Goal: Task Accomplishment & Management: Use online tool/utility

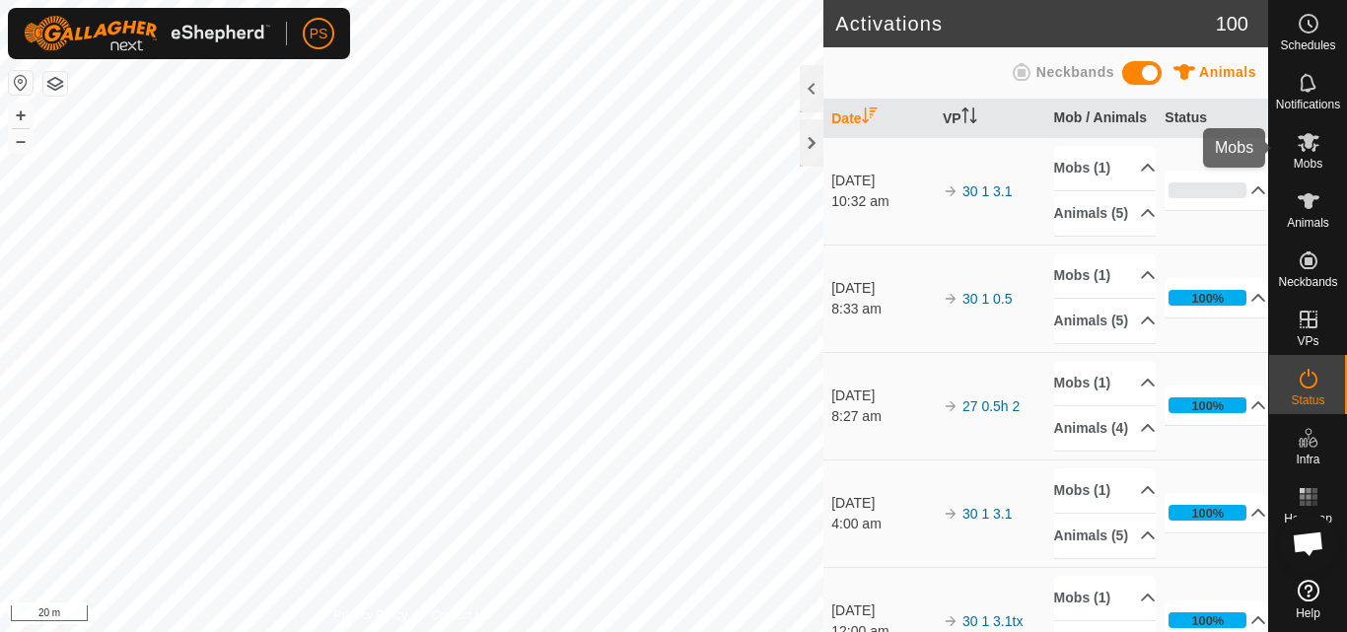
click at [1307, 142] on icon at bounding box center [1308, 142] width 22 height 19
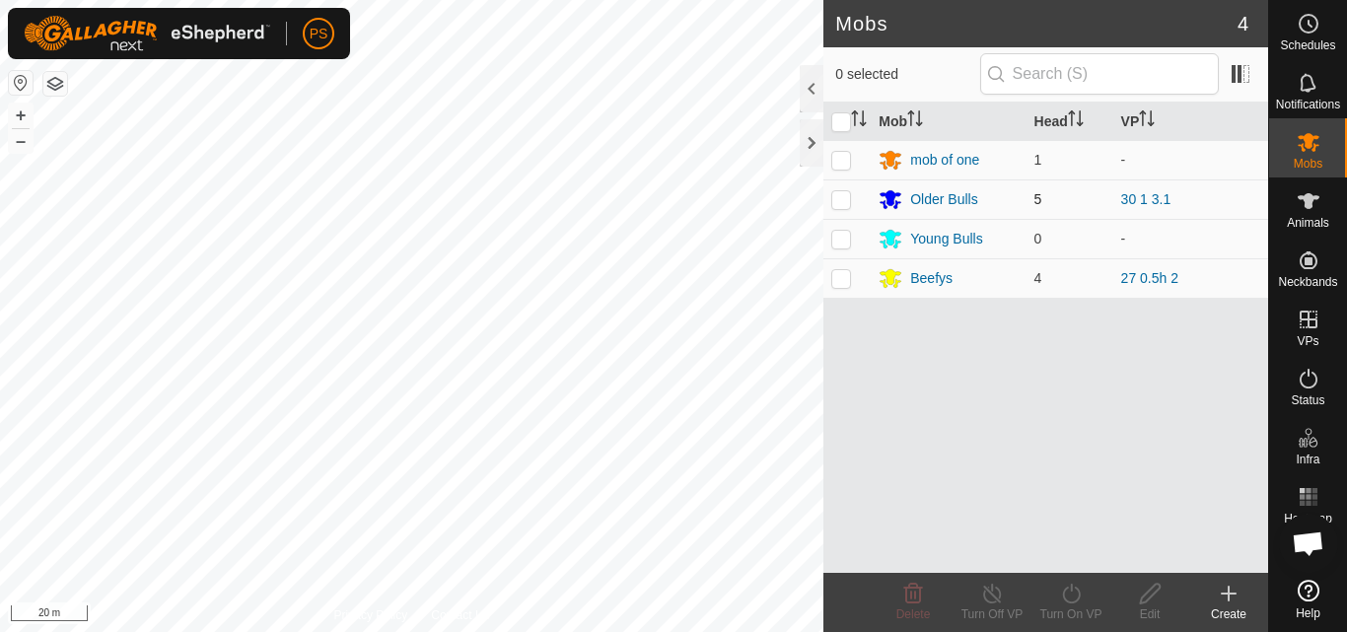
click at [837, 196] on p-checkbox at bounding box center [841, 199] width 20 height 16
checkbox input "true"
click at [1070, 592] on icon at bounding box center [1071, 594] width 25 height 24
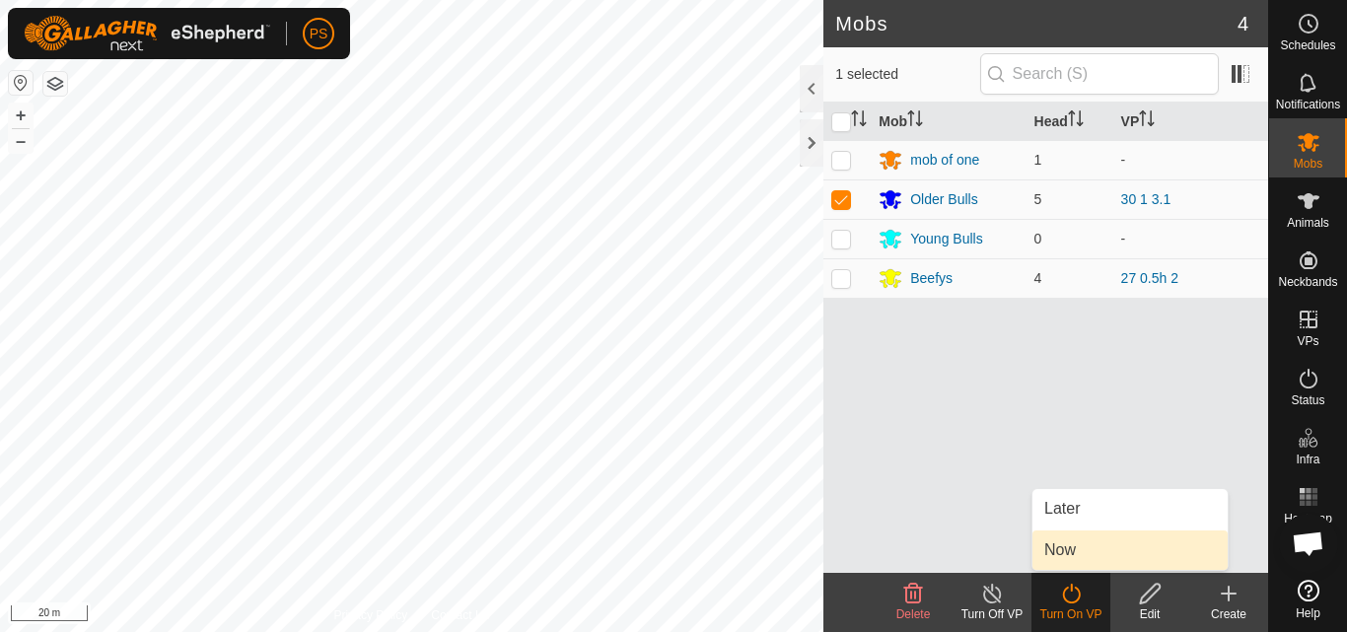
click at [1075, 551] on link "Now" at bounding box center [1129, 549] width 195 height 39
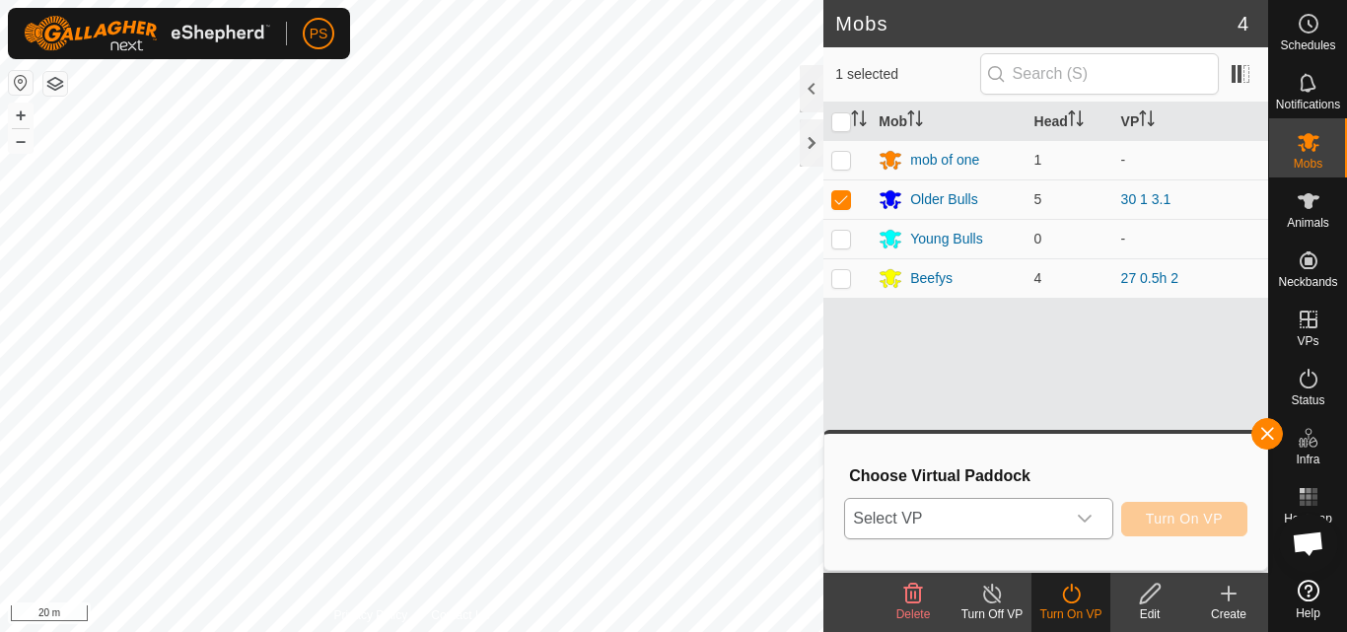
click at [1082, 521] on icon "dropdown trigger" at bounding box center [1085, 519] width 16 height 16
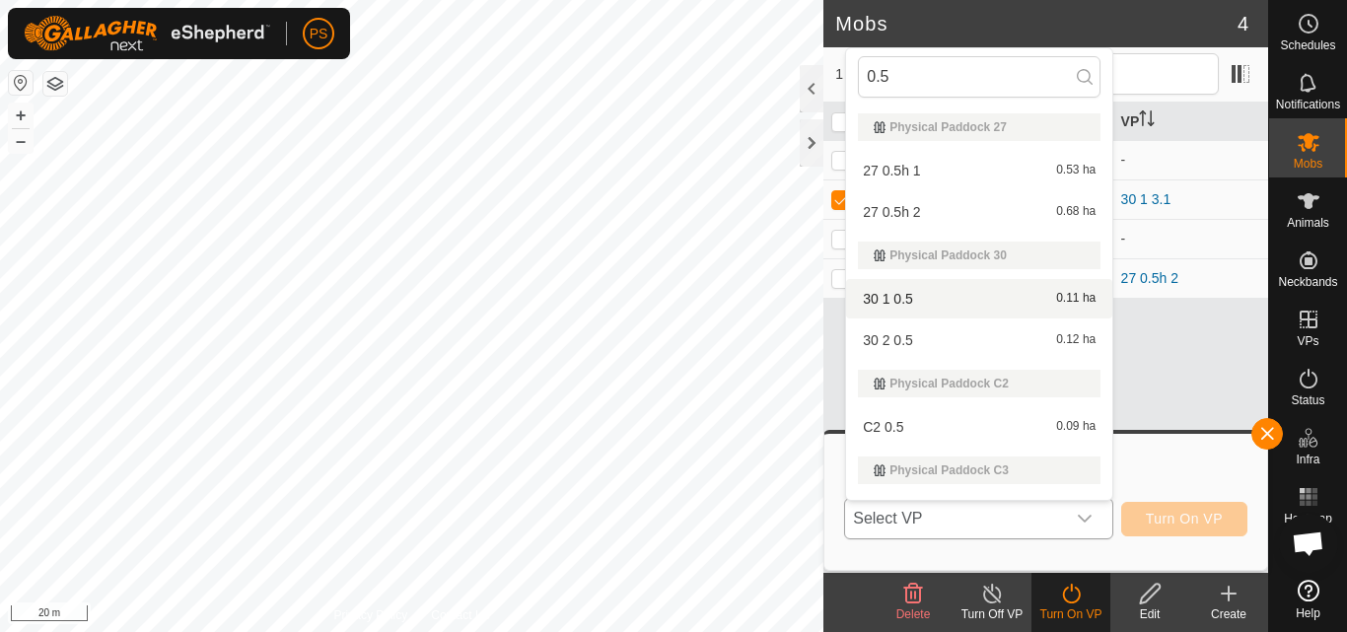
type input "0.5"
click at [901, 298] on li "30 1 0.5 0.11 ha" at bounding box center [979, 298] width 266 height 39
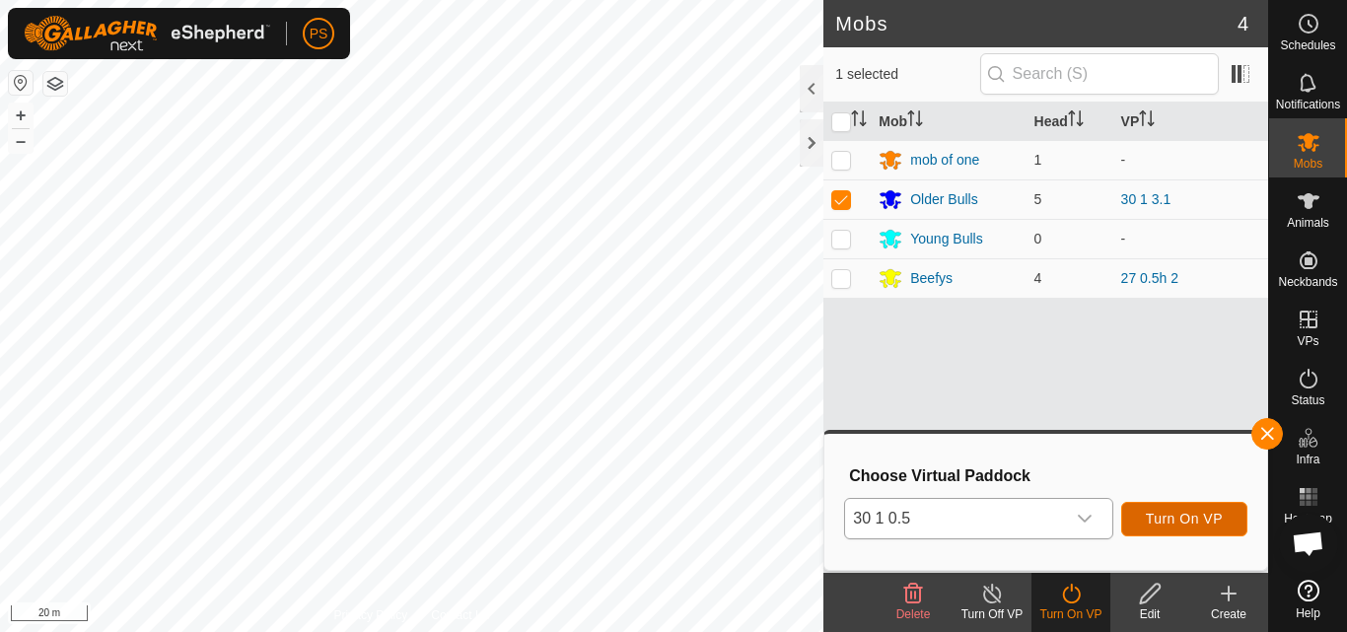
click at [1202, 518] on span "Turn On VP" at bounding box center [1184, 519] width 77 height 16
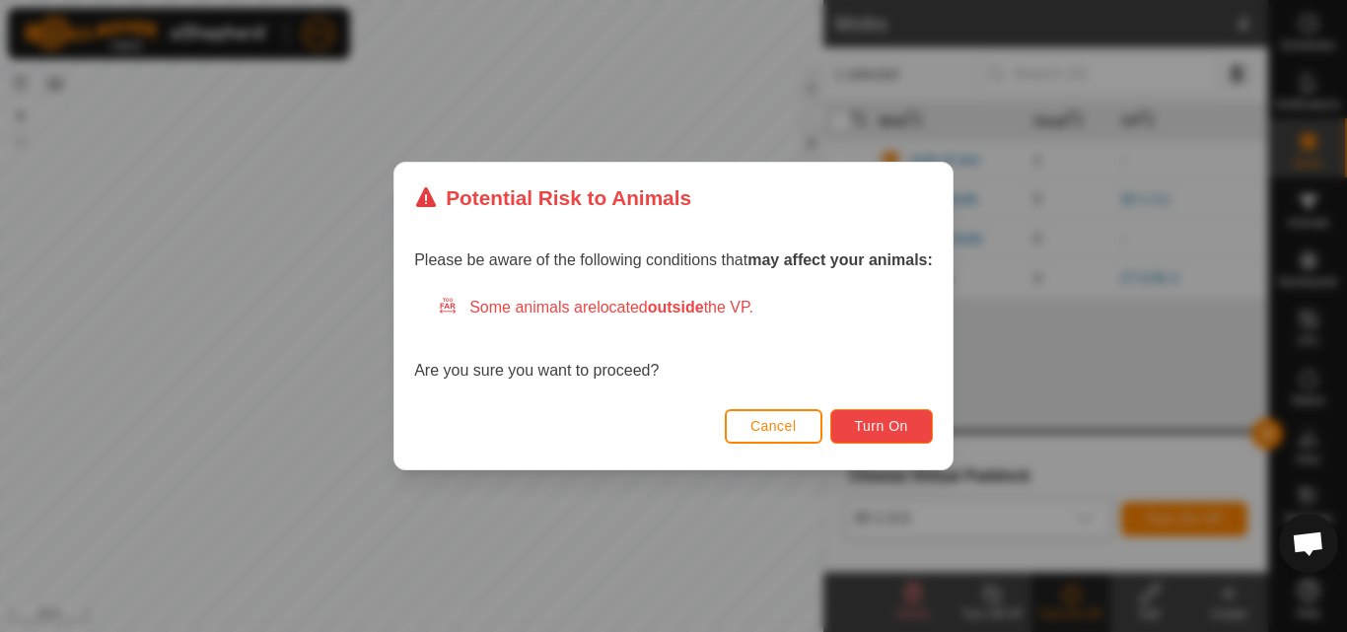
click at [893, 425] on span "Turn On" at bounding box center [881, 426] width 53 height 16
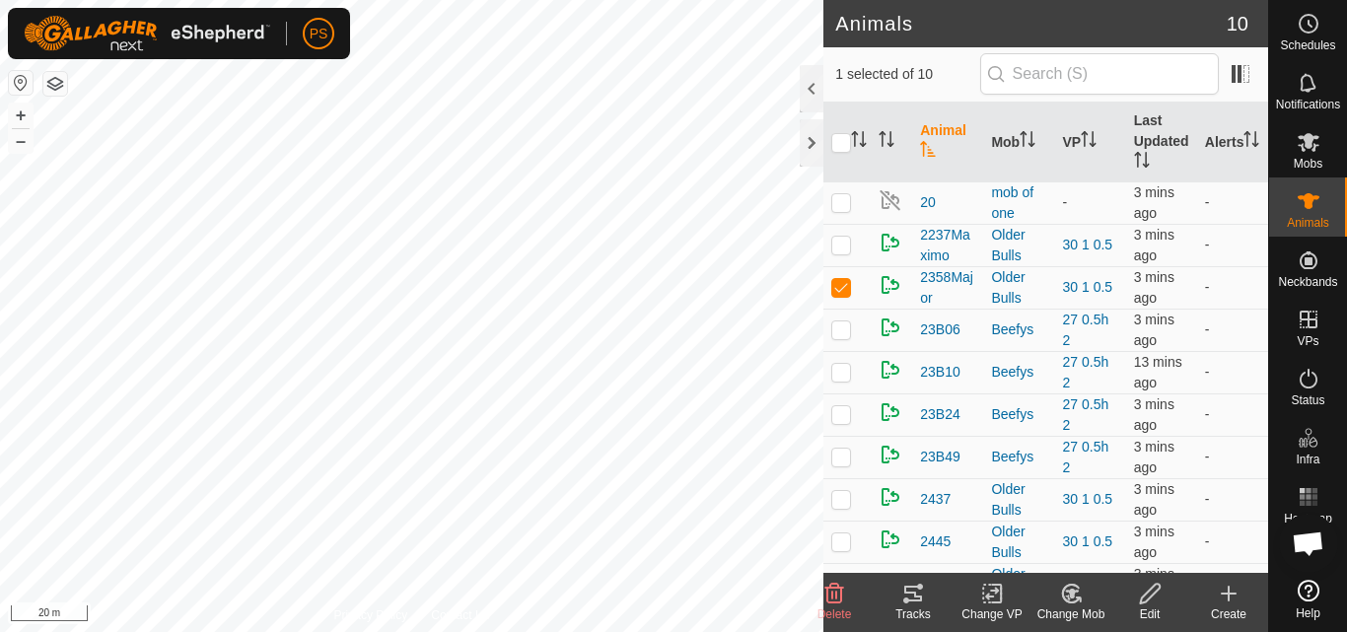
click at [914, 596] on icon at bounding box center [913, 594] width 18 height 16
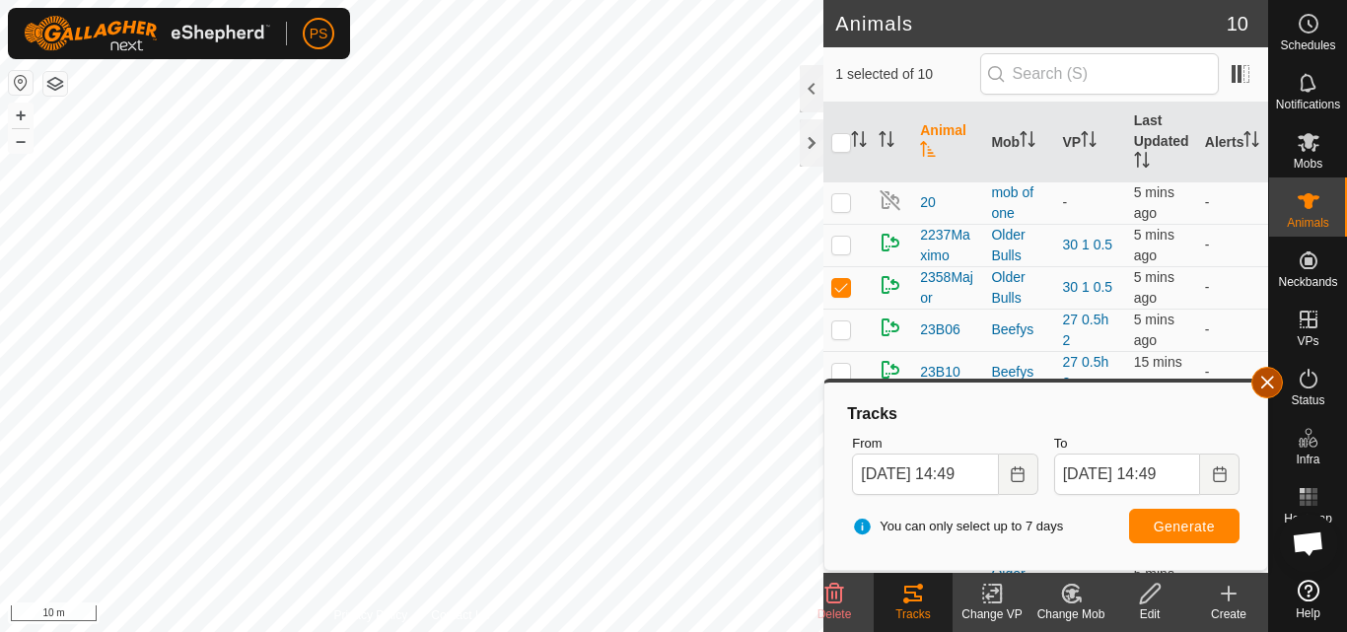
click at [1273, 383] on button "button" at bounding box center [1267, 383] width 32 height 32
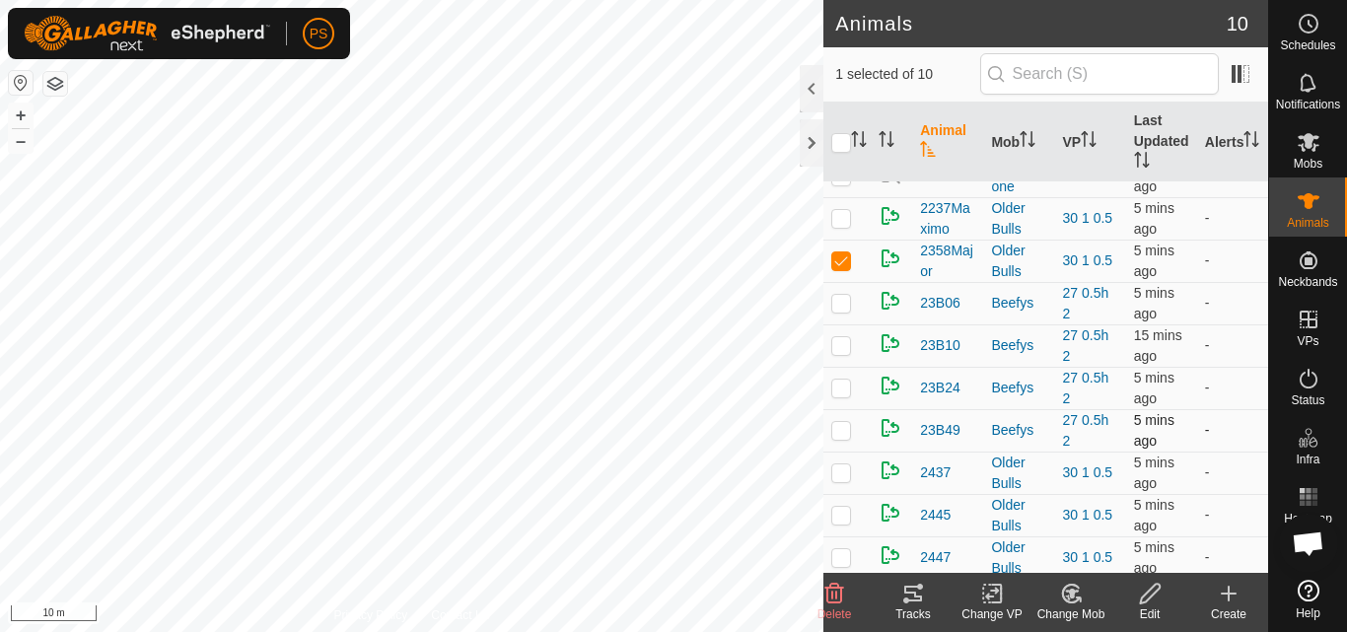
scroll to position [34, 0]
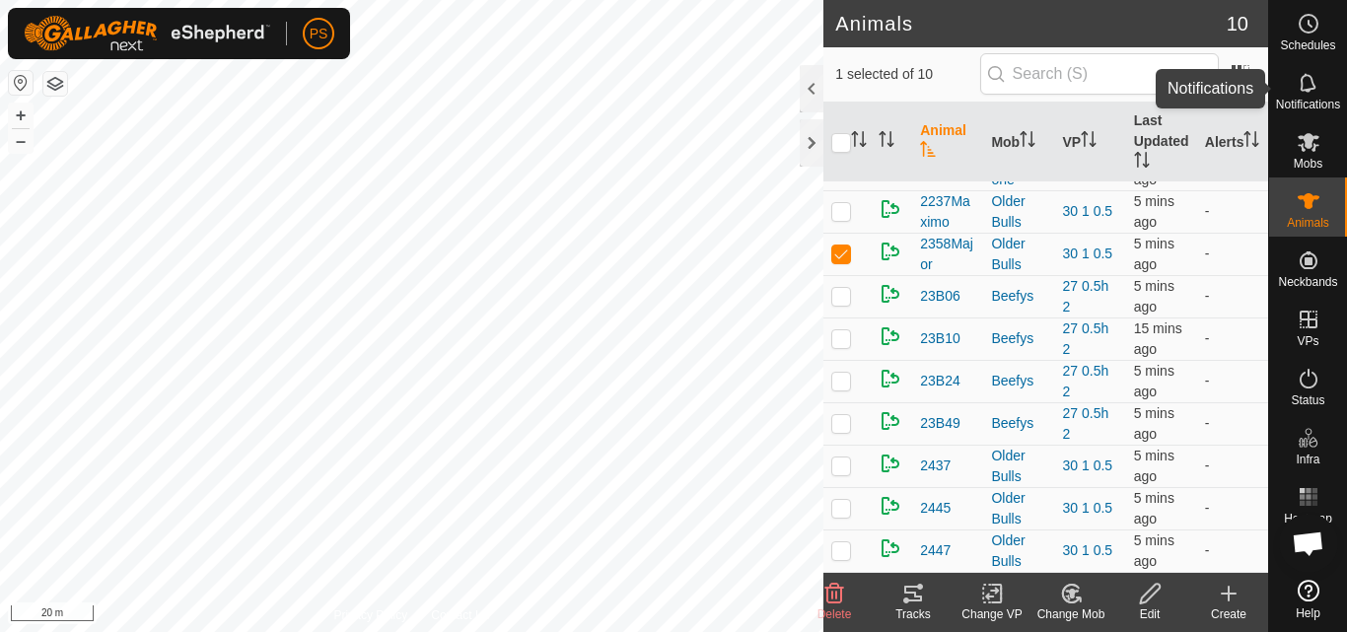
click at [1311, 87] on icon at bounding box center [1308, 83] width 24 height 24
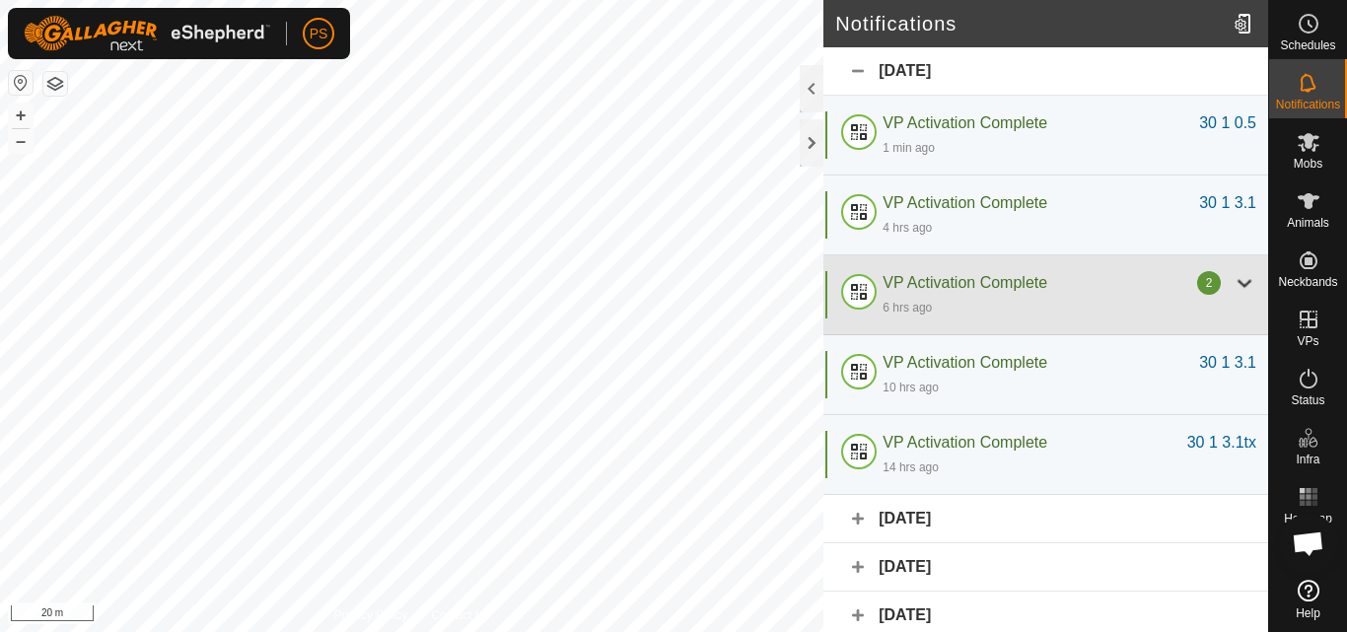
click at [1232, 285] on div at bounding box center [1244, 283] width 24 height 24
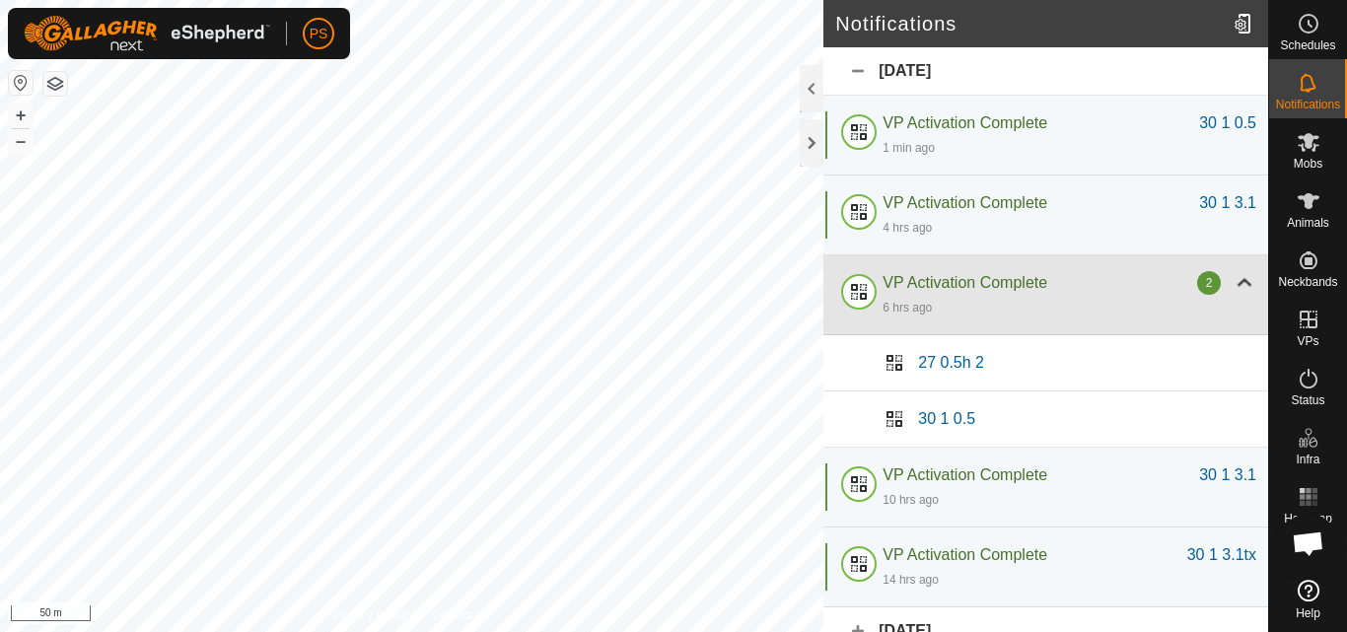
click at [1232, 280] on div at bounding box center [1244, 283] width 24 height 24
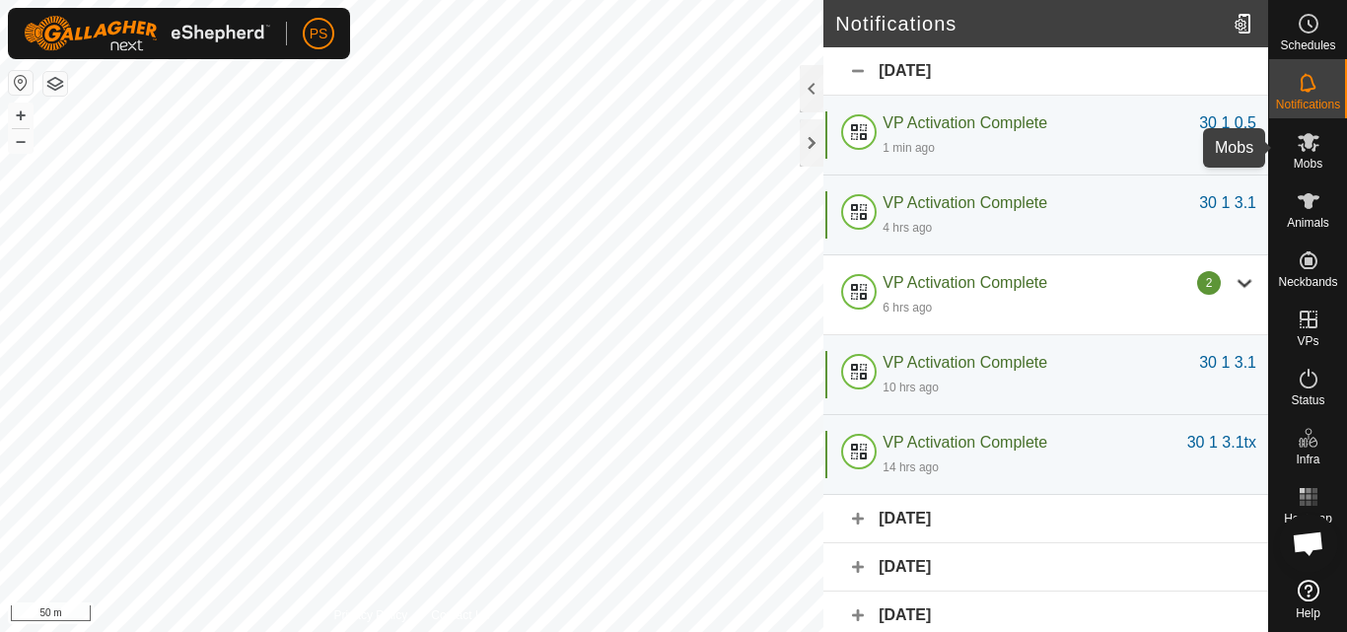
click at [1312, 141] on icon at bounding box center [1308, 142] width 24 height 24
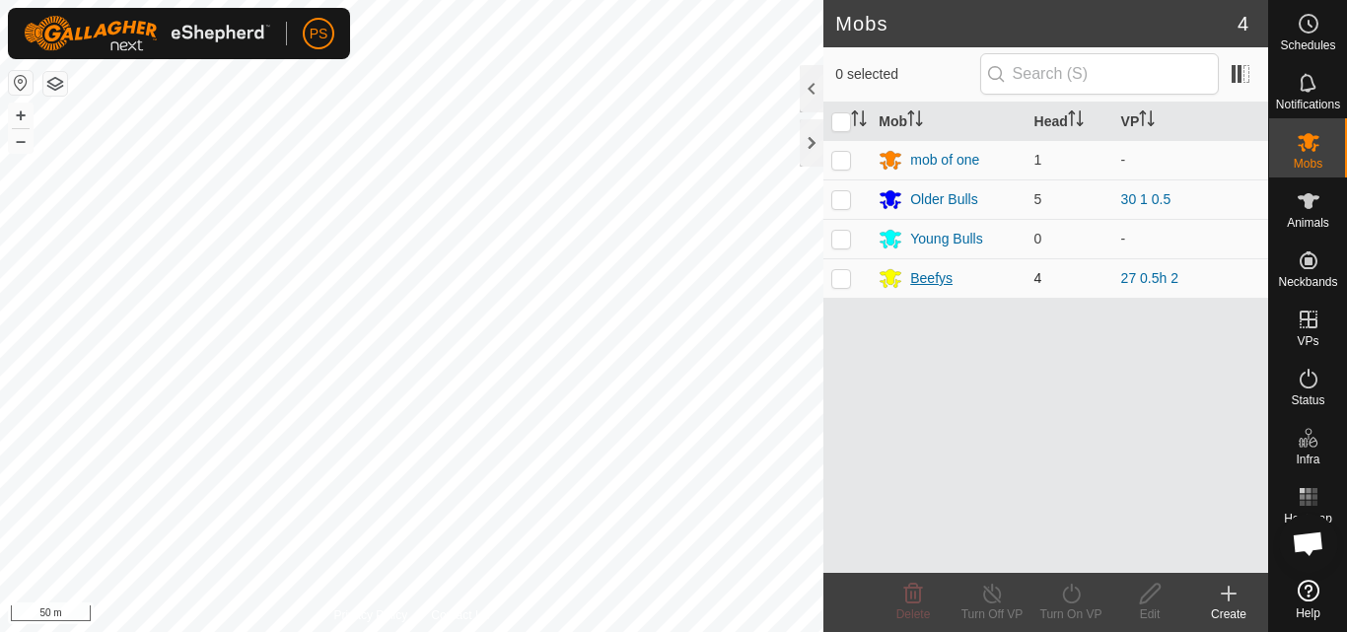
click at [937, 280] on div "Beefys" at bounding box center [931, 278] width 42 height 21
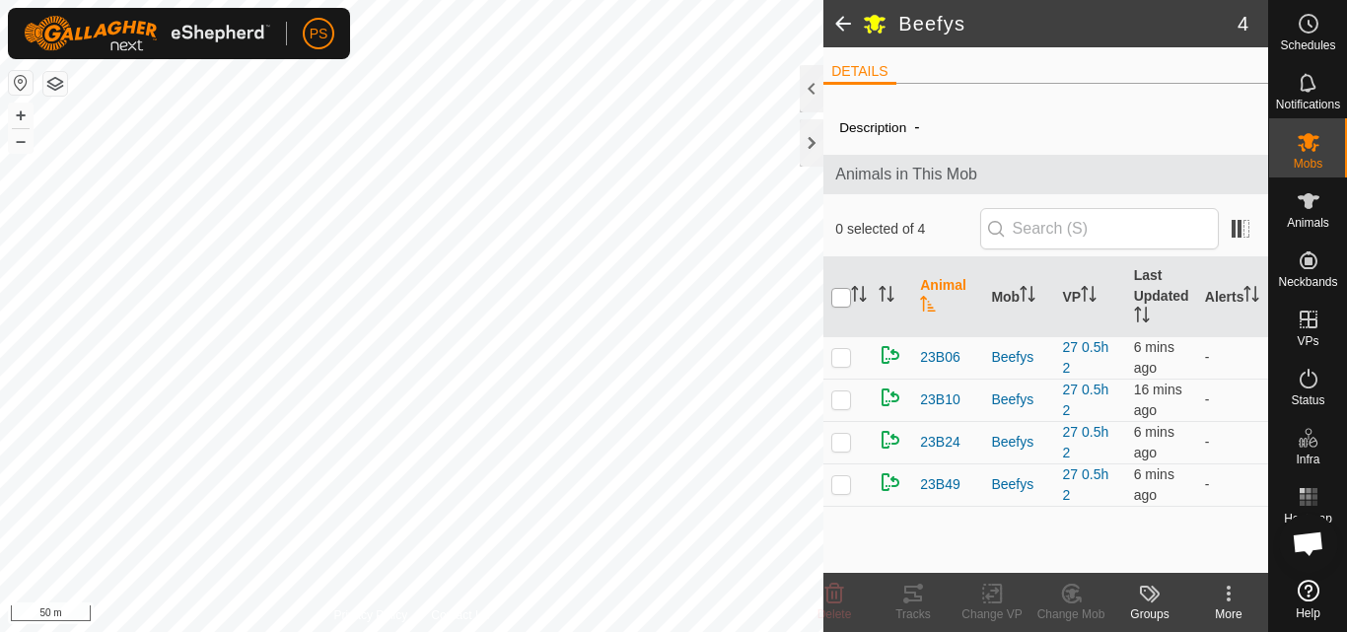
click at [840, 297] on input "checkbox" at bounding box center [841, 298] width 20 height 20
checkbox input "true"
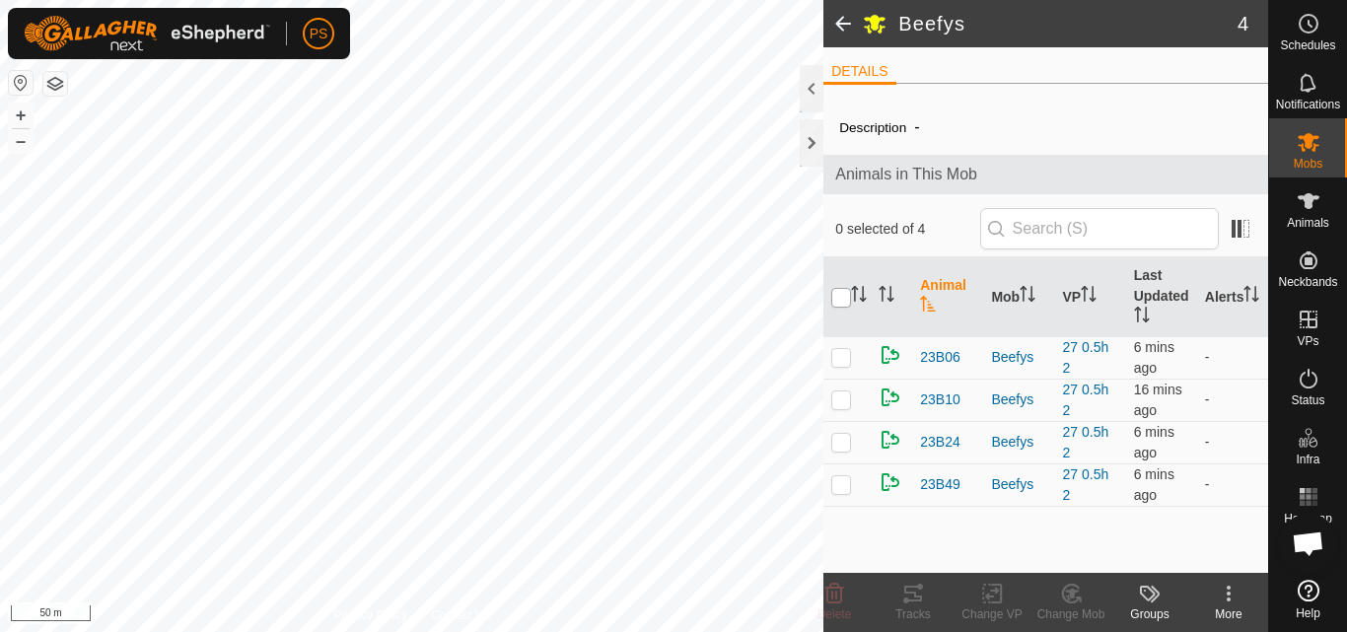
checkbox input "true"
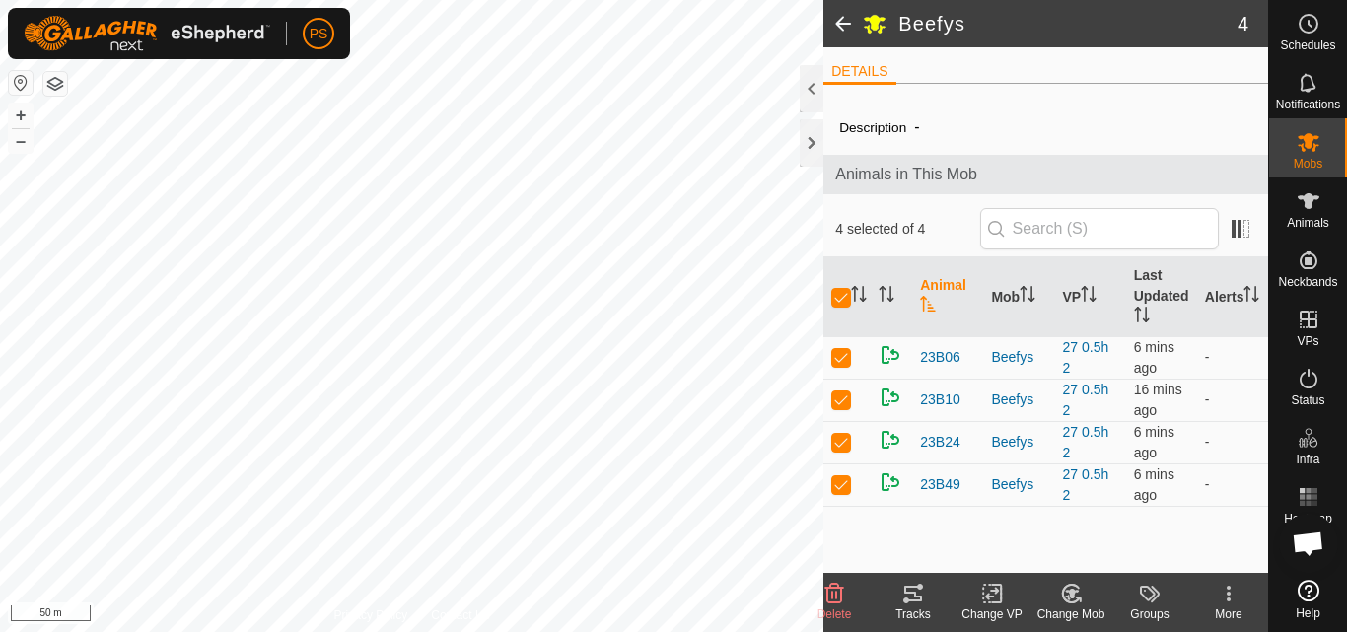
click at [908, 594] on icon at bounding box center [913, 594] width 24 height 24
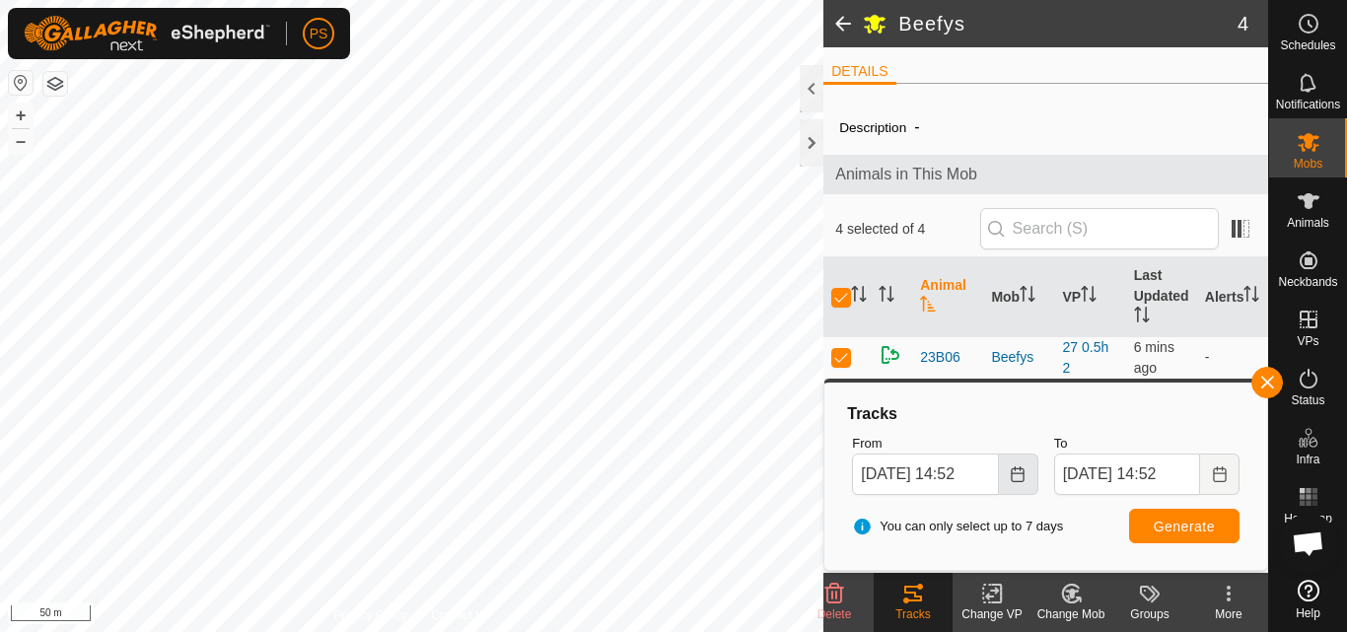
click at [1016, 480] on icon "Choose Date" at bounding box center [1017, 474] width 16 height 16
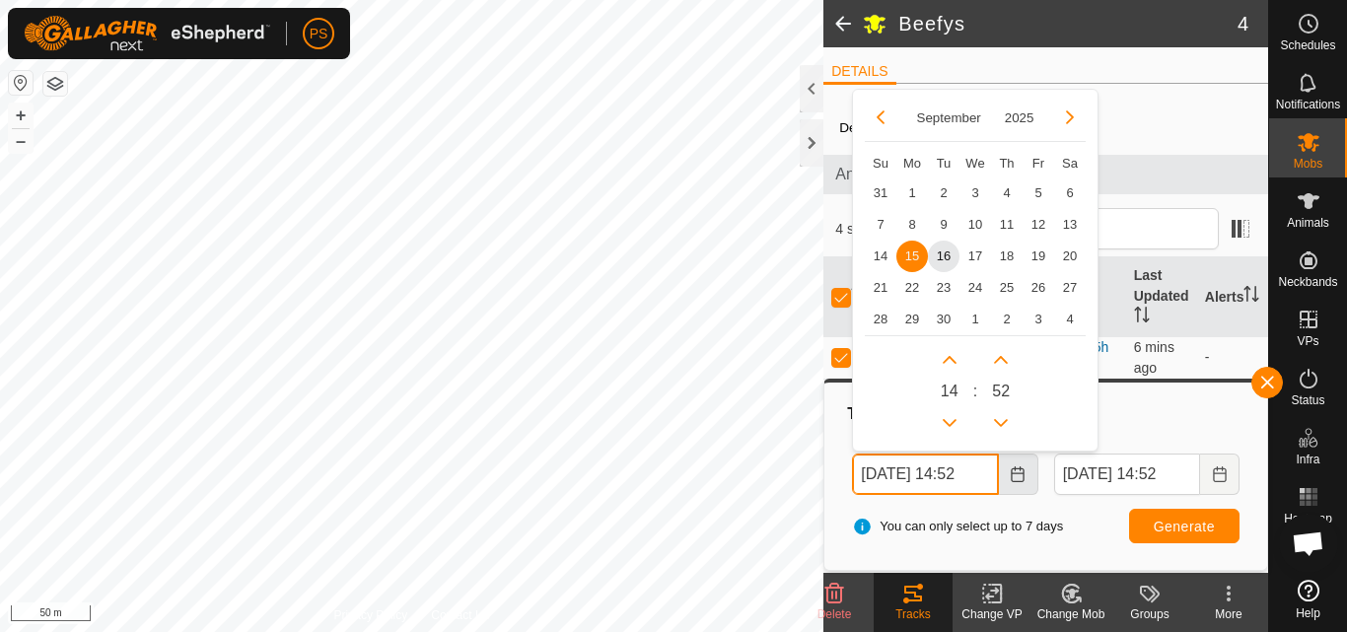
scroll to position [0, 10]
click at [950, 416] on button "Previous Hour" at bounding box center [950, 422] width 32 height 32
click at [951, 417] on span "Previous Hour" at bounding box center [951, 417] width 0 height 0
click at [950, 416] on button "Previous Hour" at bounding box center [950, 422] width 32 height 32
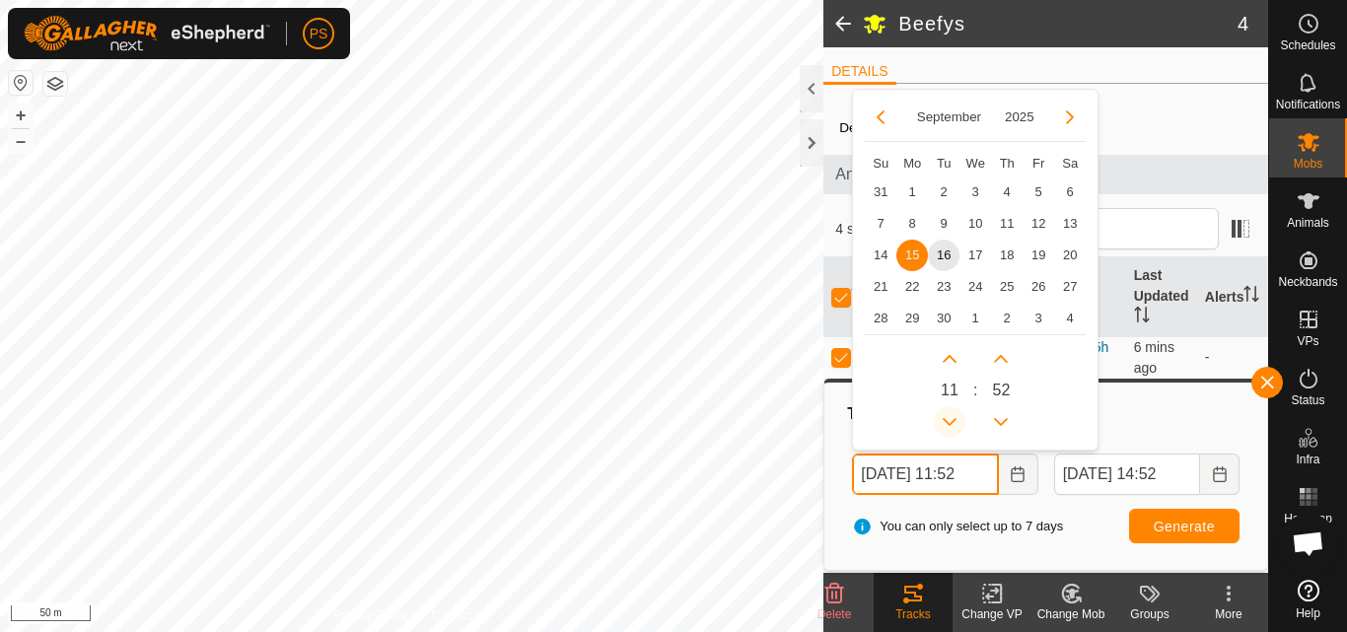
click at [950, 416] on icon "Previous Hour" at bounding box center [949, 422] width 16 height 16
click at [945, 256] on span "16" at bounding box center [944, 256] width 32 height 32
type input "16 Sep, 2025 08:52"
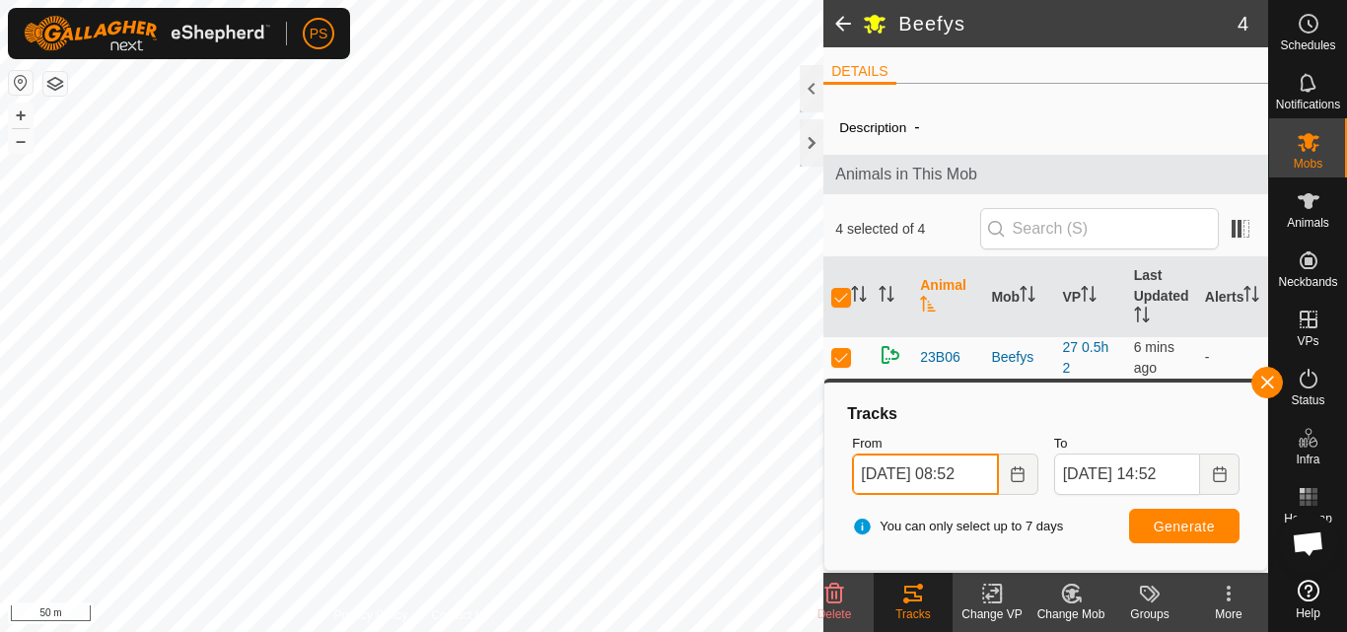
scroll to position [0, 10]
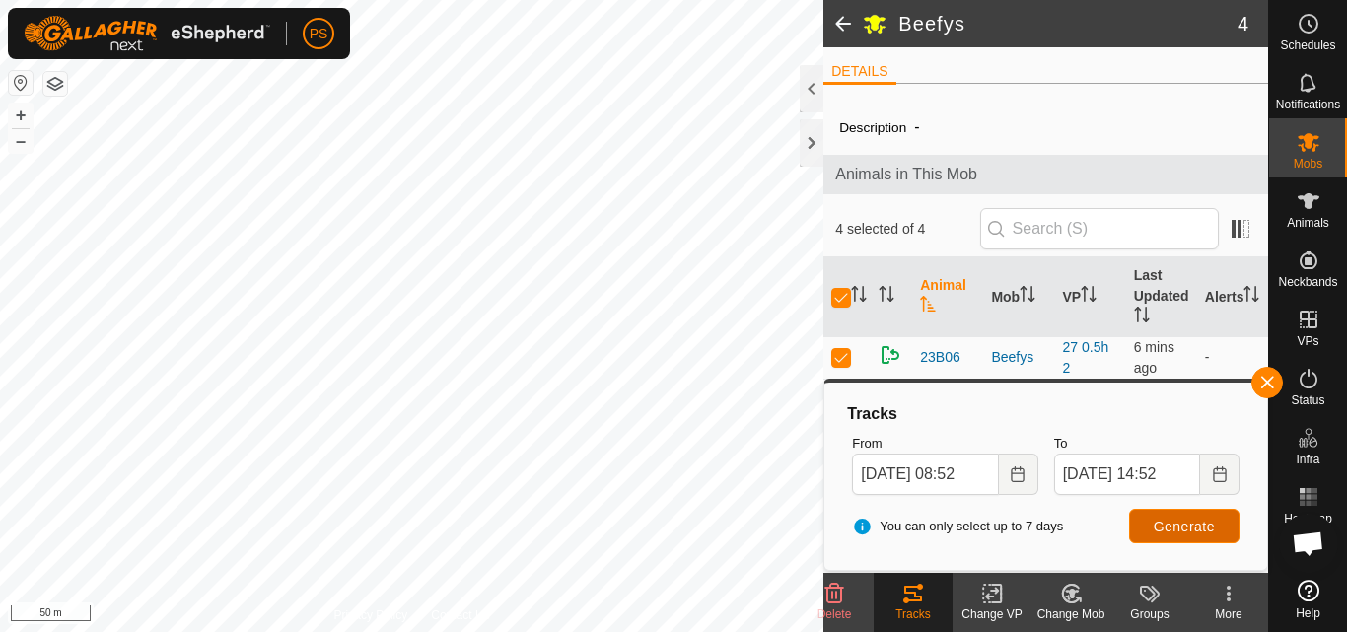
click at [1187, 530] on span "Generate" at bounding box center [1183, 527] width 61 height 16
click at [1268, 382] on button "button" at bounding box center [1267, 383] width 32 height 32
